Goal: Information Seeking & Learning: Learn about a topic

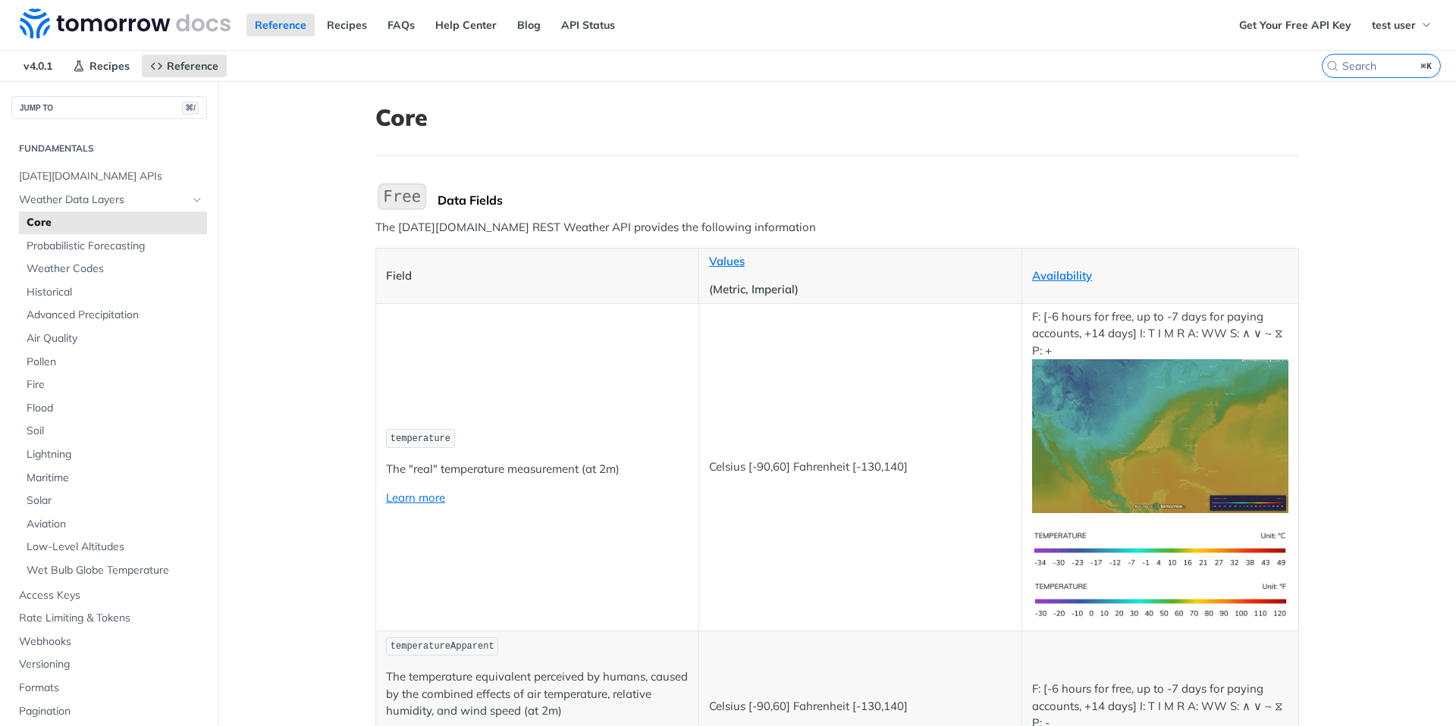
scroll to position [70, 0]
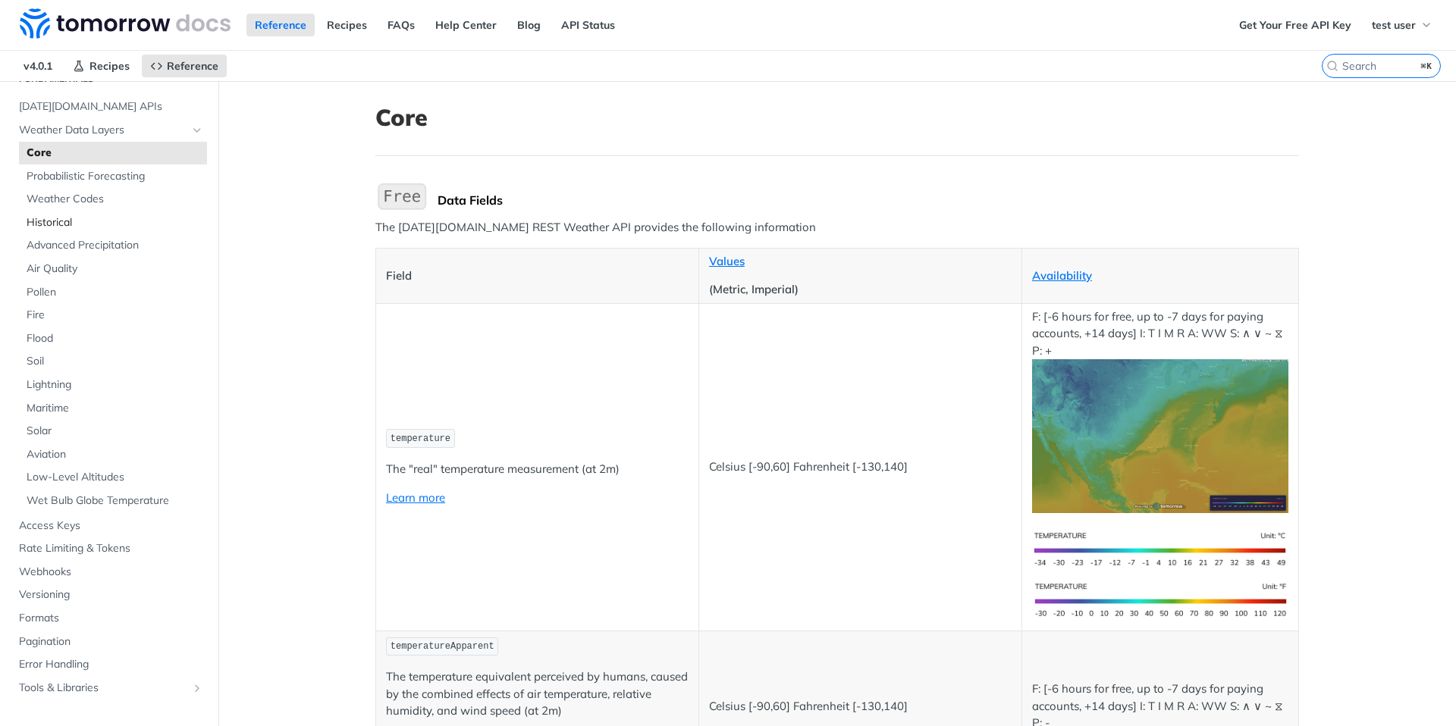
click at [55, 219] on span "Historical" at bounding box center [115, 222] width 177 height 15
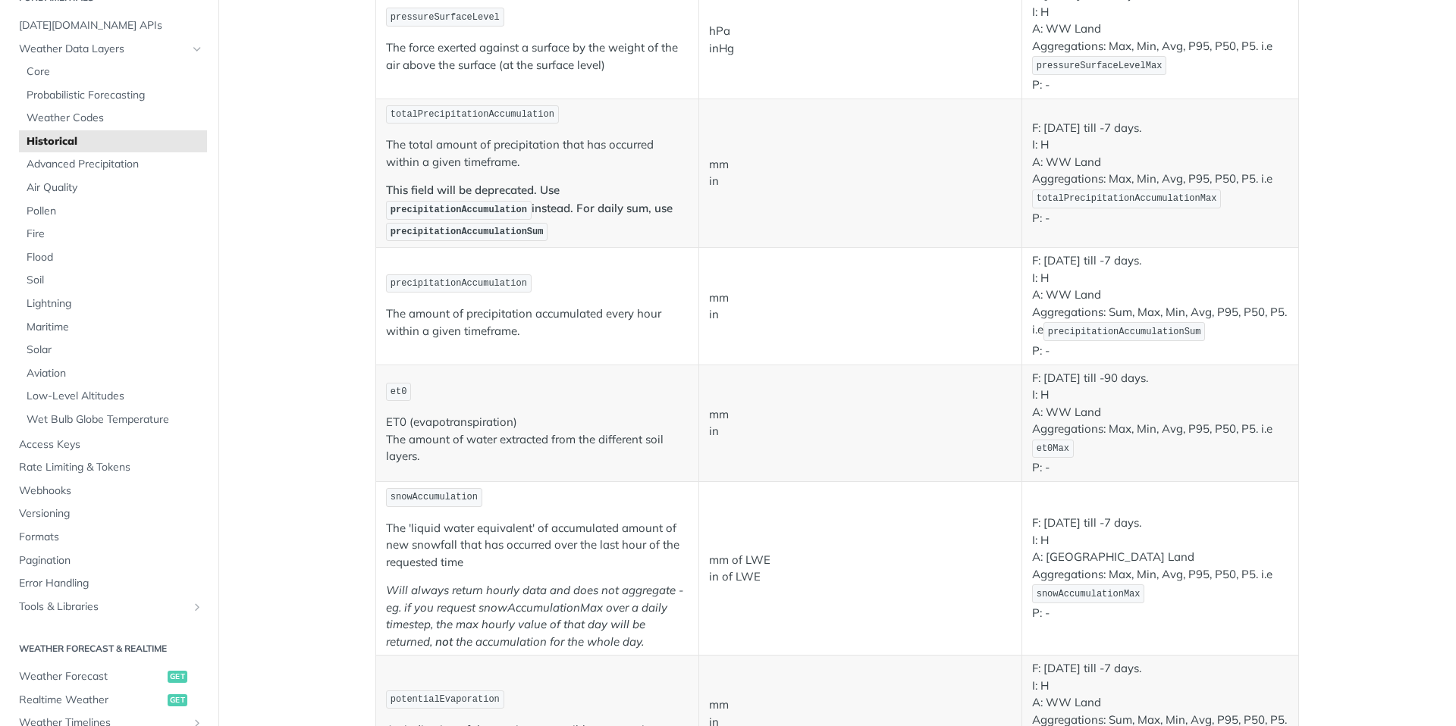
scroll to position [138, 0]
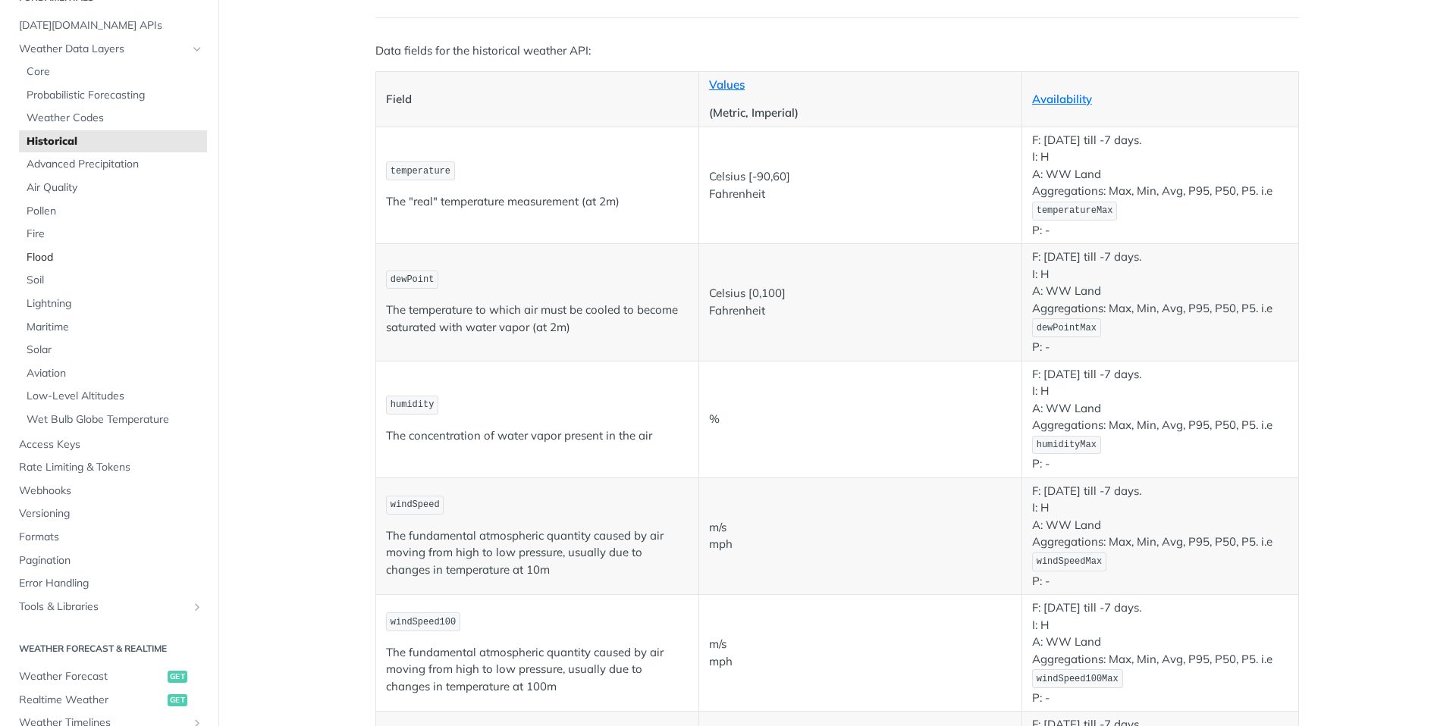
click at [107, 256] on span "Flood" at bounding box center [115, 257] width 177 height 15
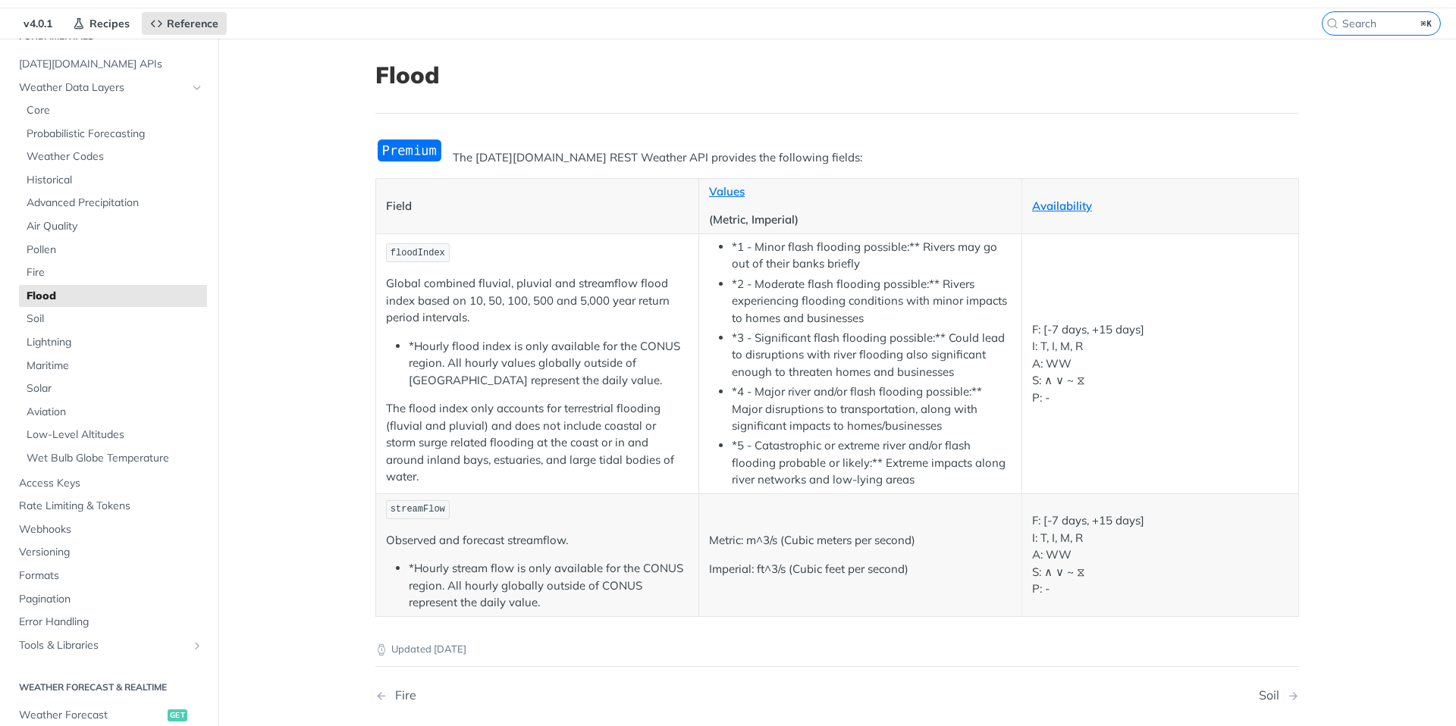
scroll to position [48, 0]
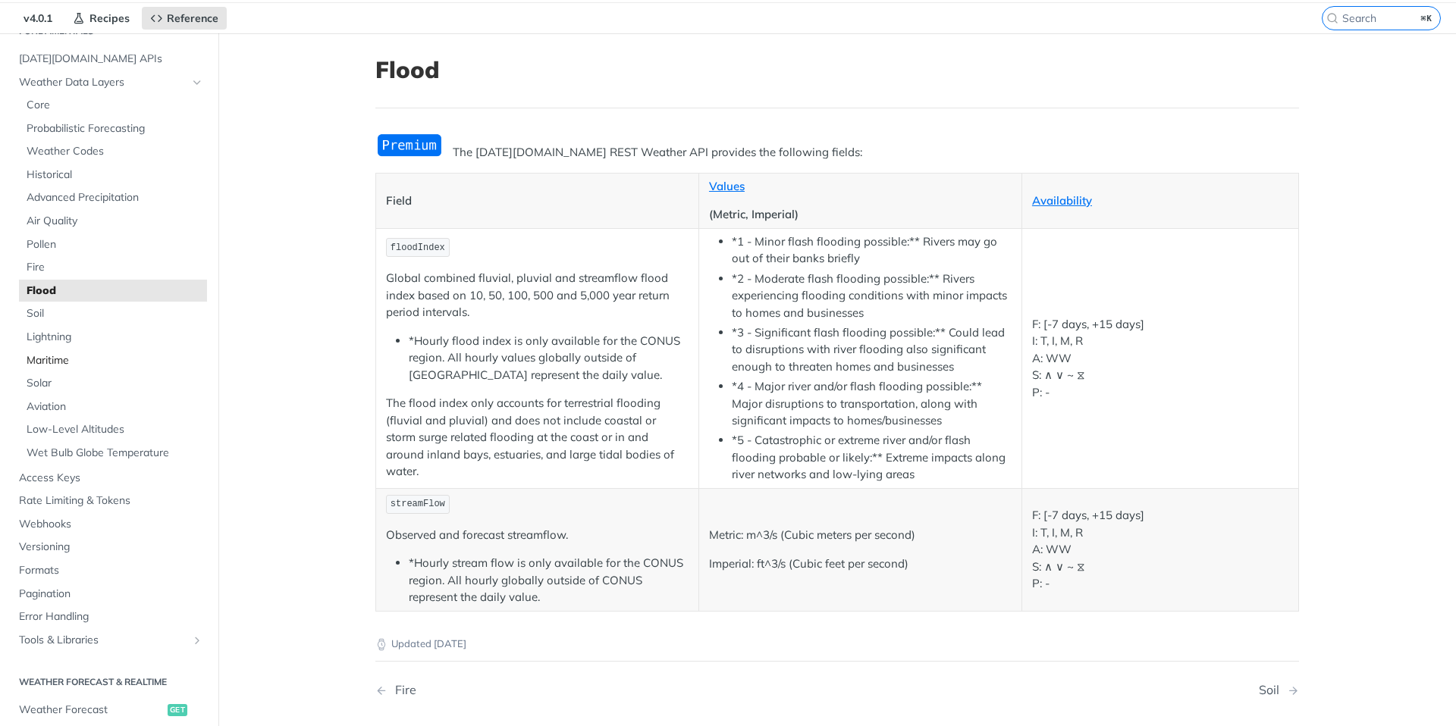
click at [83, 361] on span "Maritime" at bounding box center [115, 360] width 177 height 15
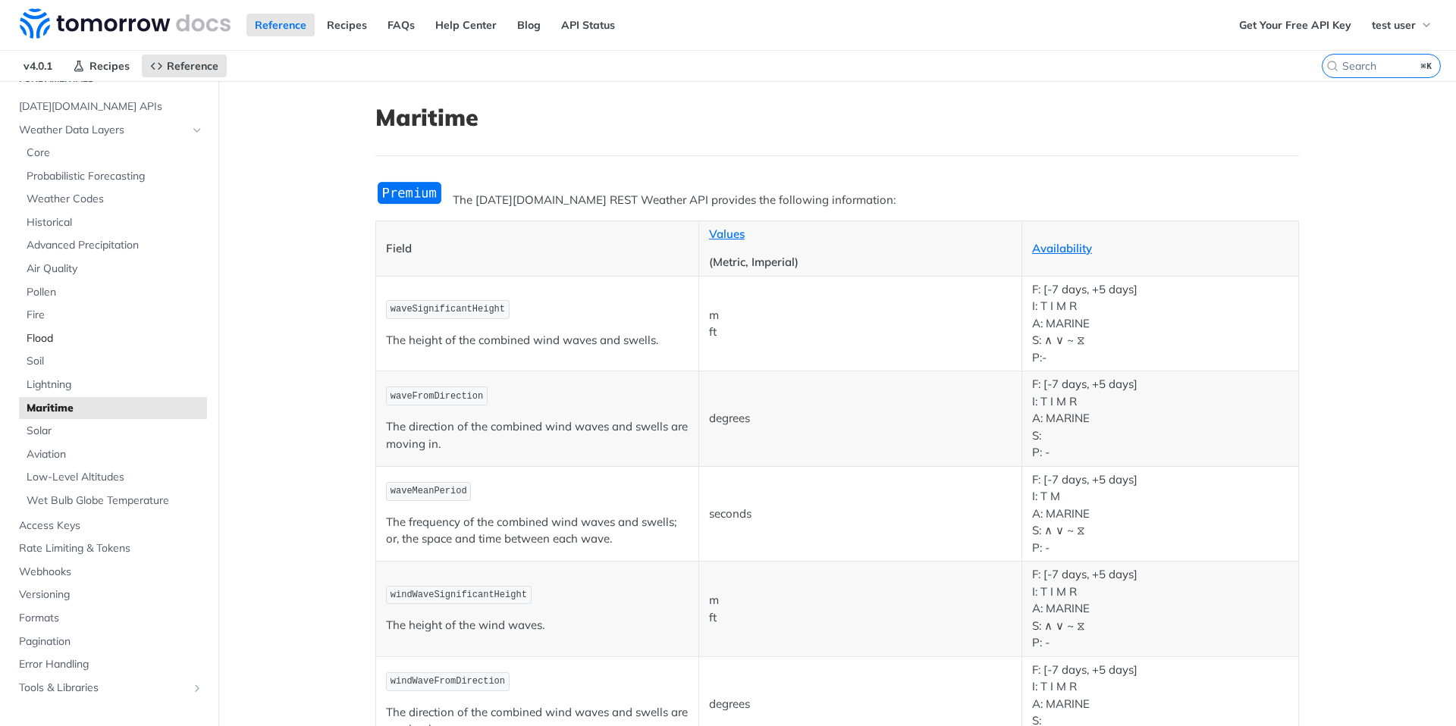
click at [54, 337] on span "Flood" at bounding box center [115, 338] width 177 height 15
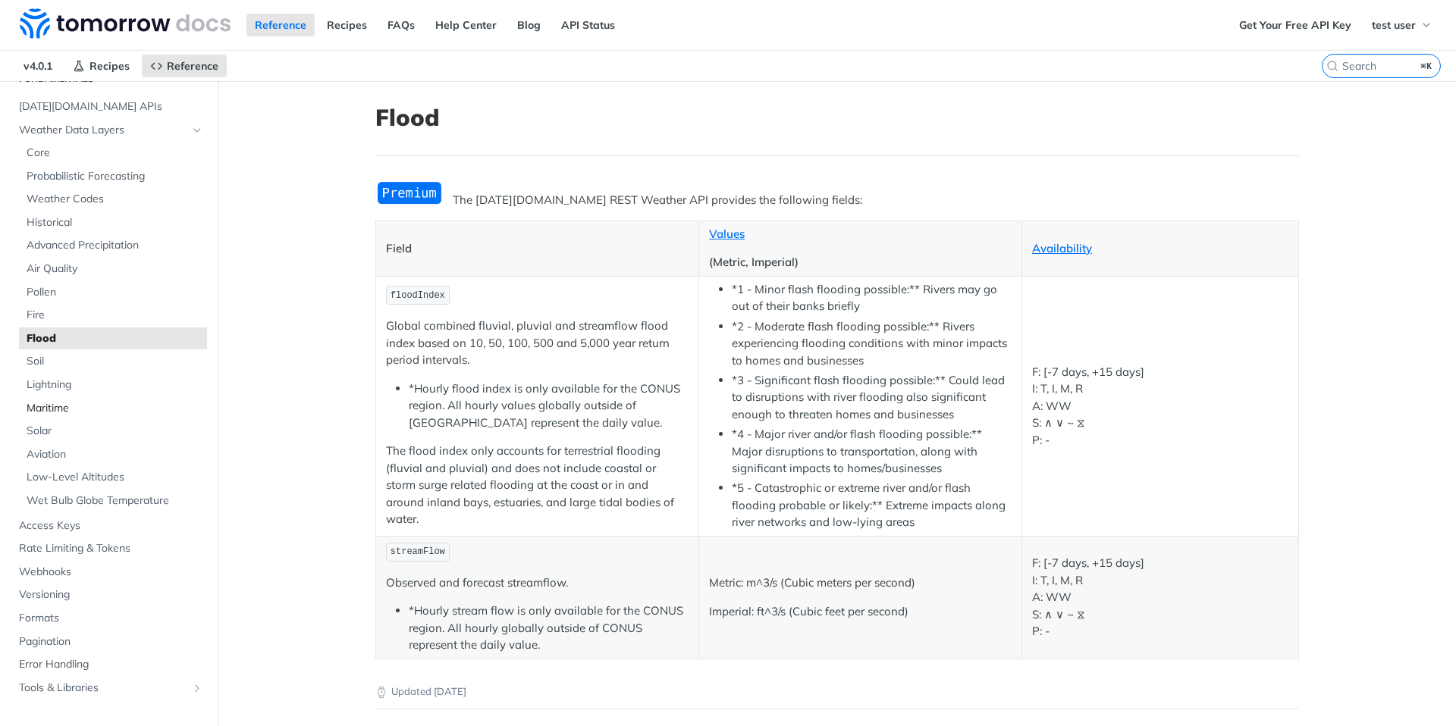
click at [83, 405] on span "Maritime" at bounding box center [115, 408] width 177 height 15
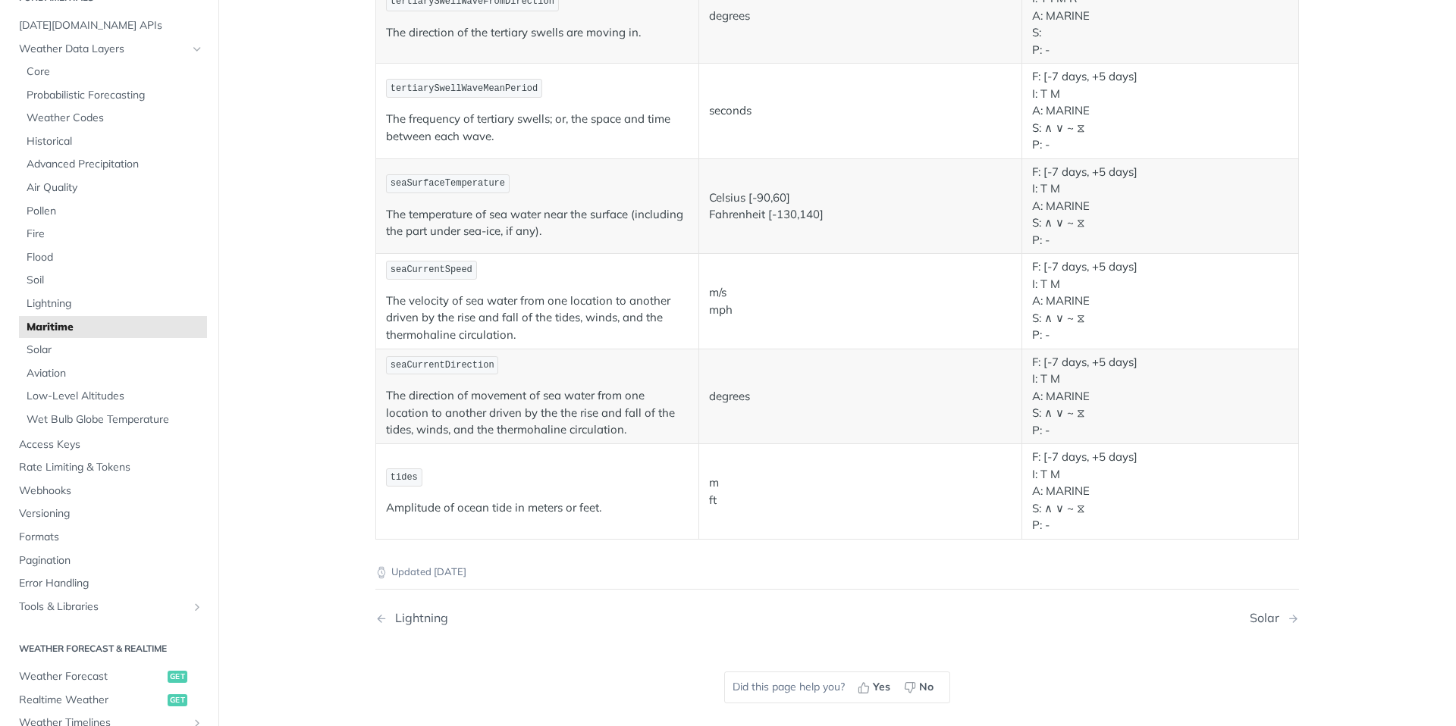
scroll to position [1532, 0]
